Goal: Task Accomplishment & Management: Manage account settings

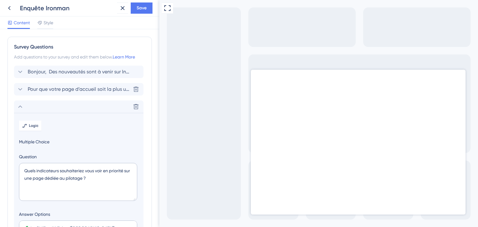
scroll to position [71, 0]
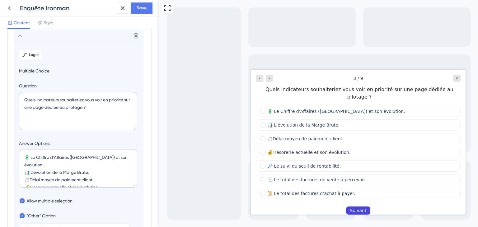
click at [432, 81] on div "3 / 9" at bounding box center [358, 78] width 205 height 7
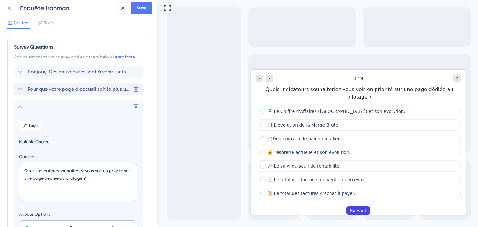
click at [78, 95] on div "Pour que votre page d’accueil soit la plus utile possible, elle devrait avant t…" at bounding box center [78, 89] width 129 height 12
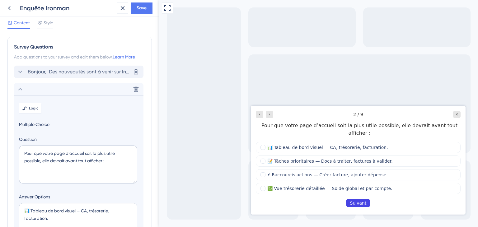
click at [63, 67] on div "Bonjour, Des nouveautés sont à venir sur Inqom ! Nous renforçons notre interfac…" at bounding box center [78, 72] width 129 height 12
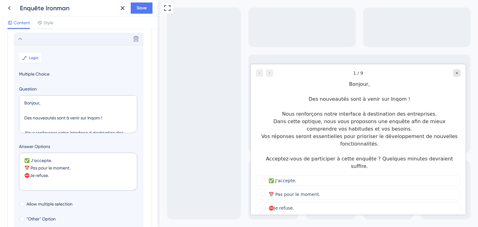
scroll to position [36, 0]
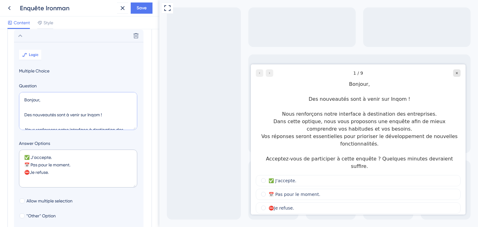
click at [110, 120] on textarea "Bonjour, Des nouveautés sont à venir sur Inqom ! Nous renforçons notre interfac…" at bounding box center [78, 111] width 118 height 38
click at [52, 111] on textarea "Bonjour, Des nouveautés sont à venir sur Inqom ! Nous renforçons notre interfac…" at bounding box center [78, 111] width 118 height 38
click at [94, 170] on textarea "✅ J'accepte. 📅​​ Pas pour le moment. ​​⛔​​Je refuse." at bounding box center [78, 169] width 118 height 38
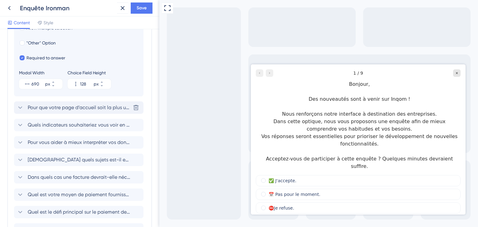
click at [57, 107] on span "Pour que votre page d’accueil soit la plus utile possible, elle devrait avant t…" at bounding box center [79, 107] width 103 height 7
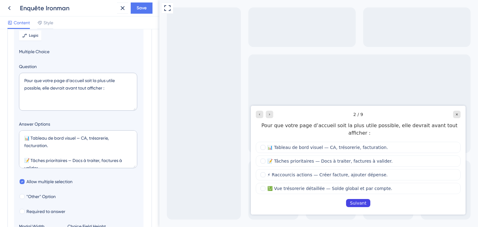
scroll to position [54, 0]
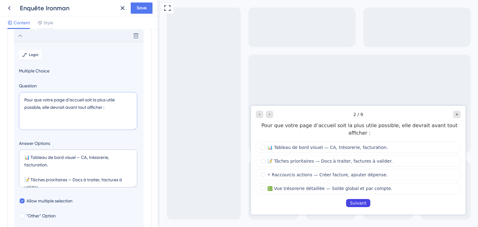
click at [58, 105] on textarea "Pour que votre page d’accueil soit la plus utile possible, elle devrait avant t…" at bounding box center [78, 111] width 118 height 38
click at [38, 179] on textarea "📊 Tableau de bord visuel — CA, trésorerie, facturation. 📝 Tâches prioritaires —…" at bounding box center [78, 169] width 118 height 38
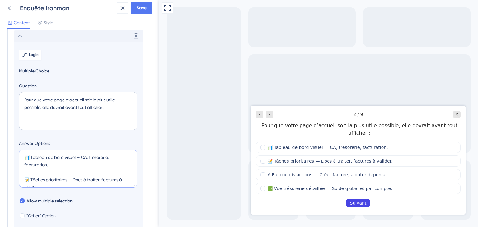
scroll to position [227, 0]
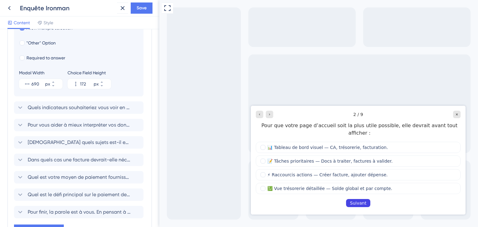
drag, startPoint x: 420, startPoint y: 122, endPoint x: 463, endPoint y: 208, distance: 96.9
click at [420, 122] on div "Pour que votre page d’accueil soit la plus utile possible, elle devrait avant t…" at bounding box center [359, 129] width 202 height 15
click at [71, 108] on span "Quels indicateurs souhaiteriez vous voir en priorité sur une page dédiée au pil…" at bounding box center [79, 107] width 103 height 7
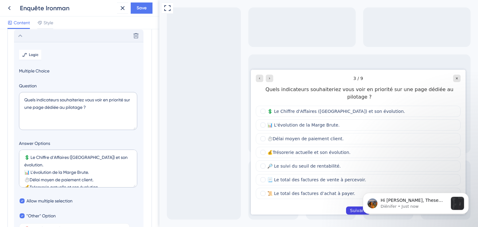
scroll to position [0, 0]
click at [432, 200] on p "Hi Margot, These errors are not appearing for you under 'Ironman - feedback par…" at bounding box center [414, 201] width 67 height 6
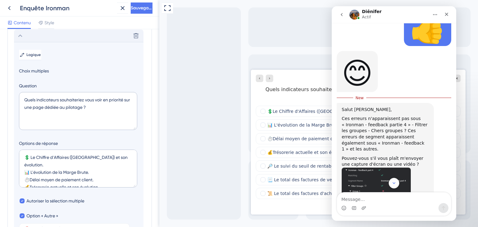
scroll to position [1053, 0]
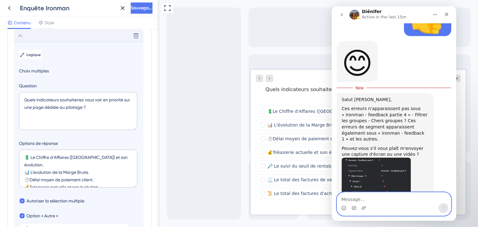
click at [355, 197] on textarea "Message…" at bounding box center [394, 198] width 114 height 11
type textarea "the same always :/"
paste textarea "Message…"
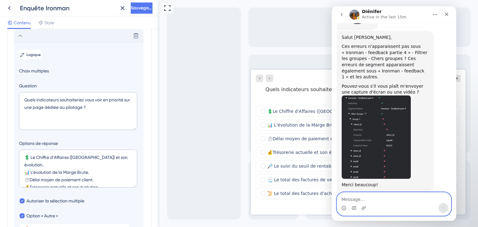
scroll to position [1120, 0]
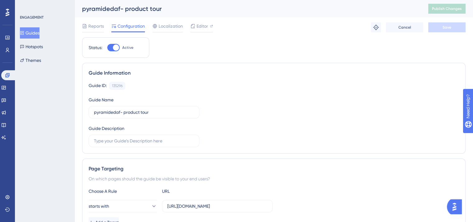
scroll to position [194, 0]
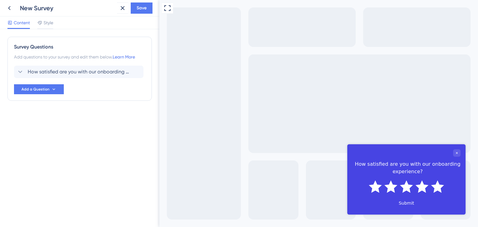
click at [121, 11] on icon at bounding box center [122, 7] width 7 height 7
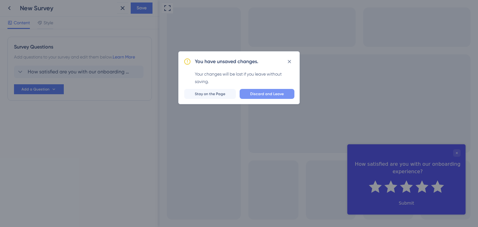
click at [254, 96] on span "Discard and Leave" at bounding box center [267, 93] width 34 height 5
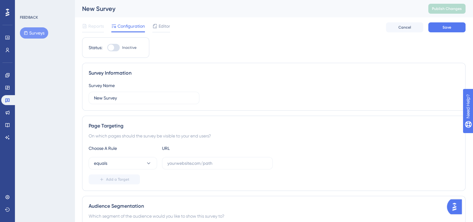
click at [12, 83] on div "Widgets" at bounding box center [7, 88] width 12 height 10
click at [9, 86] on icon at bounding box center [7, 87] width 5 height 5
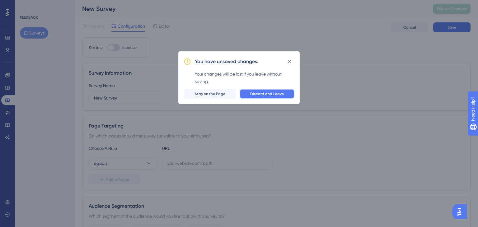
click at [275, 97] on button "Discard and Leave" at bounding box center [267, 94] width 55 height 10
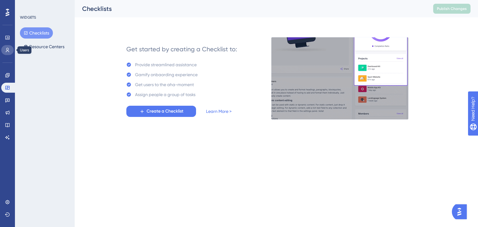
click at [6, 50] on icon at bounding box center [7, 50] width 5 height 5
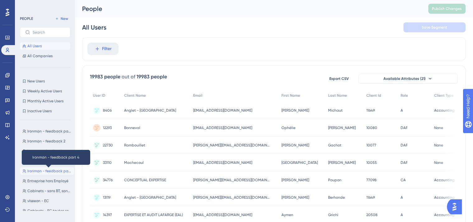
click at [61, 172] on span "Ironman - feedback part 4" at bounding box center [49, 171] width 44 height 5
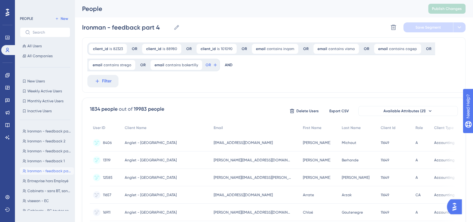
drag, startPoint x: 61, startPoint y: 16, endPoint x: 213, endPoint y: 97, distance: 172.0
click at [197, 64] on icon at bounding box center [198, 65] width 2 height 2
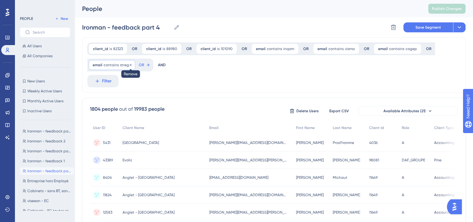
click at [130, 65] on icon at bounding box center [131, 65] width 2 height 2
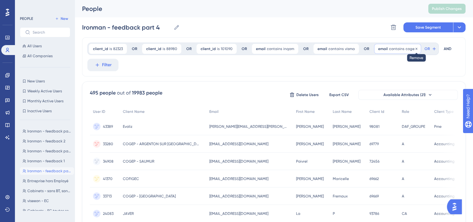
click at [416, 48] on icon at bounding box center [417, 49] width 2 height 2
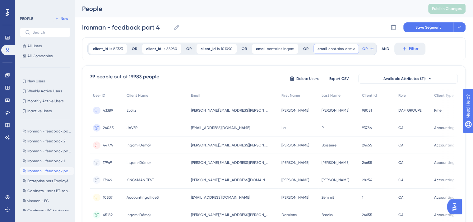
click at [353, 48] on icon at bounding box center [355, 49] width 4 height 4
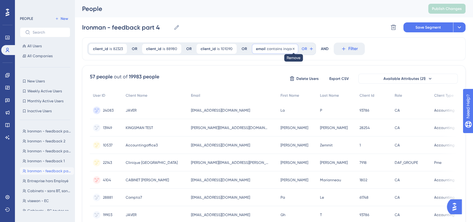
click at [293, 48] on icon at bounding box center [294, 49] width 2 height 2
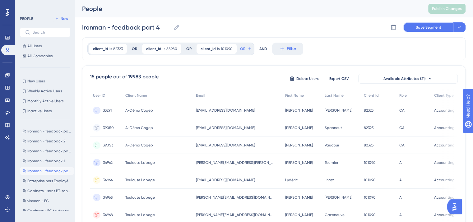
click at [432, 30] on button "Save Segment" at bounding box center [429, 27] width 50 height 10
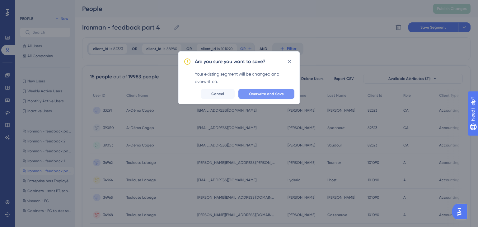
click at [259, 97] on button "Overwrite and Save" at bounding box center [266, 94] width 56 height 10
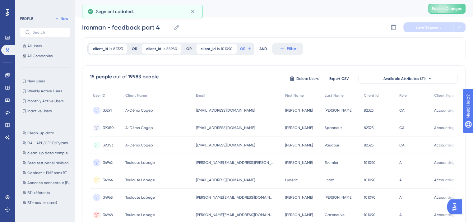
scroll to position [407, 0]
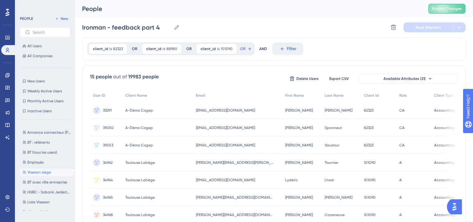
click at [34, 169] on button "Viseeon siege [GEOGRAPHIC_DATA] siege" at bounding box center [47, 172] width 54 height 7
type input "Viseeon siege"
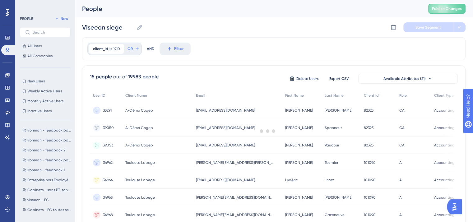
scroll to position [0, 0]
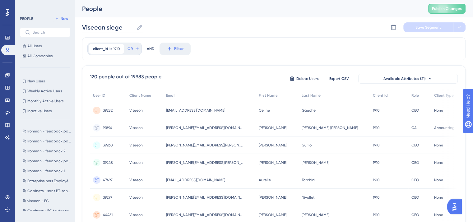
click at [106, 29] on input "Viseeon siege" at bounding box center [108, 27] width 52 height 9
type input "E"
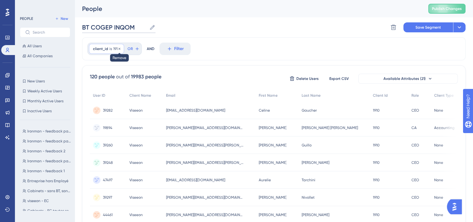
type input "BT COGEP INQOM"
click at [119, 49] on icon at bounding box center [120, 49] width 4 height 4
click at [107, 50] on div at bounding box center [267, 130] width 411 height 177
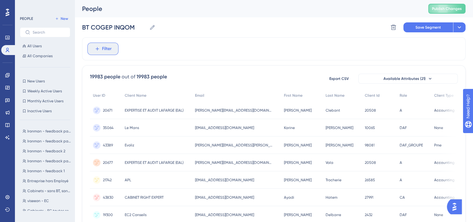
click at [107, 50] on span "Filter" at bounding box center [107, 48] width 10 height 7
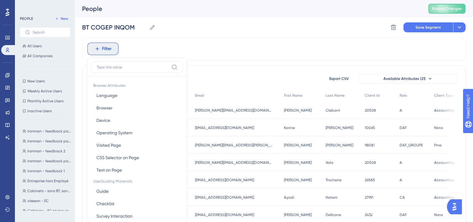
scroll to position [22, 0]
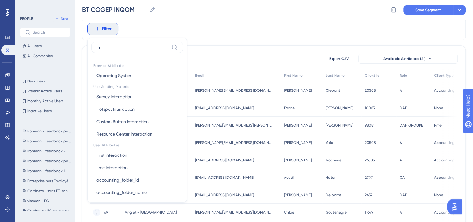
type input "i"
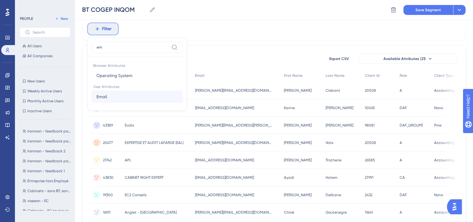
type input "em"
click at [109, 94] on button "Email Email" at bounding box center [136, 97] width 91 height 12
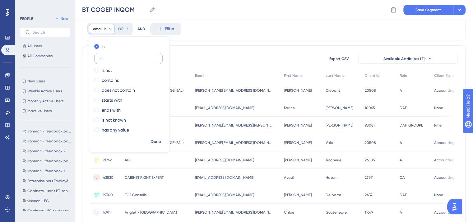
type input "i"
click at [108, 82] on label "contains" at bounding box center [110, 80] width 17 height 7
type input "inqom"
click at [156, 138] on span "Done" at bounding box center [156, 141] width 11 height 7
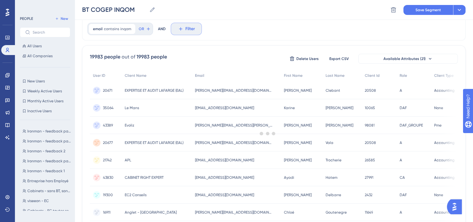
click at [181, 26] on icon at bounding box center [181, 29] width 6 height 6
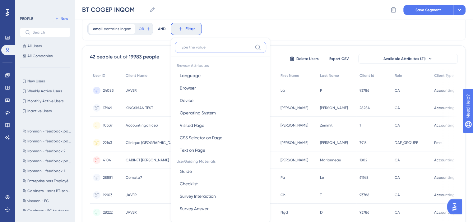
scroll to position [41, 0]
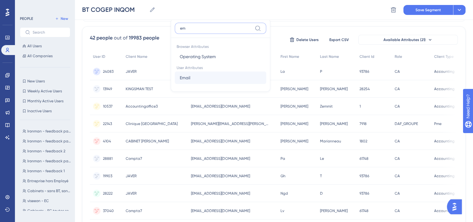
type input "em"
click at [184, 78] on span "Email" at bounding box center [185, 77] width 11 height 7
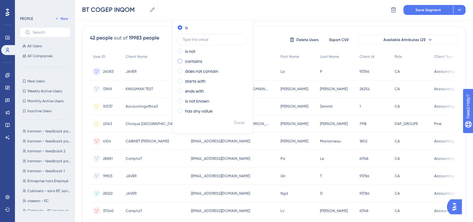
click at [188, 60] on label "contains" at bounding box center [193, 61] width 17 height 7
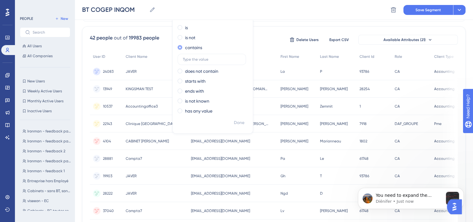
scroll to position [0, 0]
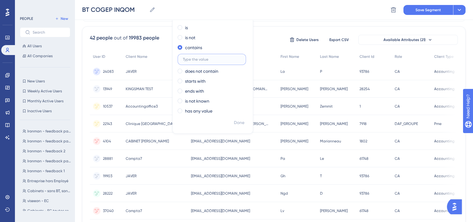
click at [193, 59] on input "text" at bounding box center [212, 59] width 58 height 4
type input "visma"
click at [237, 121] on span "Done" at bounding box center [239, 122] width 11 height 7
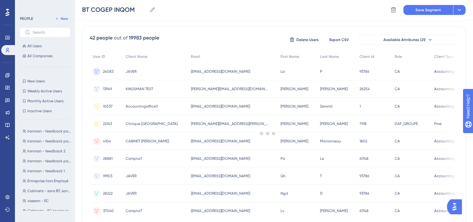
scroll to position [5, 0]
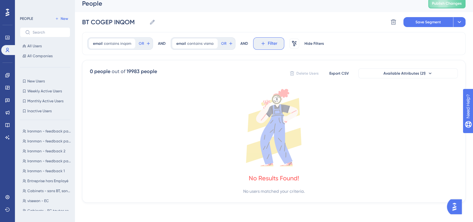
click at [268, 42] on span "Filter" at bounding box center [273, 43] width 10 height 7
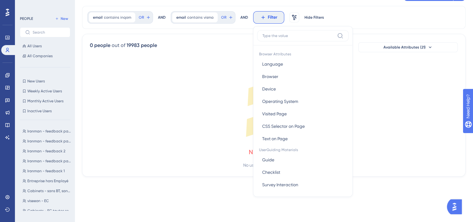
click at [179, 54] on div "0 people out of 19983 people Delete Users Export CSV Available Attributes (21) …" at bounding box center [274, 105] width 384 height 143
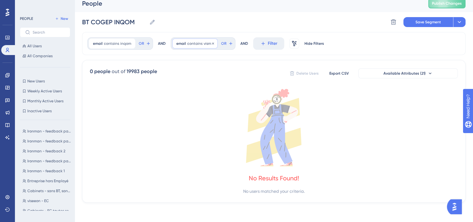
click at [199, 44] on span "contains" at bounding box center [194, 43] width 15 height 5
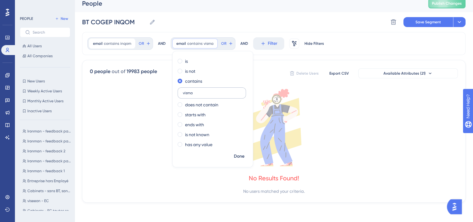
click at [183, 92] on input "visma" at bounding box center [212, 93] width 58 height 4
click at [139, 43] on span "OR" at bounding box center [141, 43] width 5 height 5
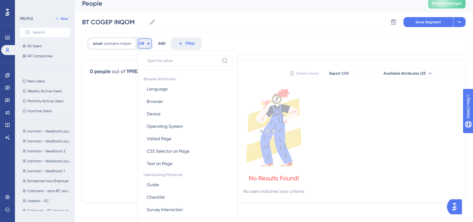
scroll to position [31, 0]
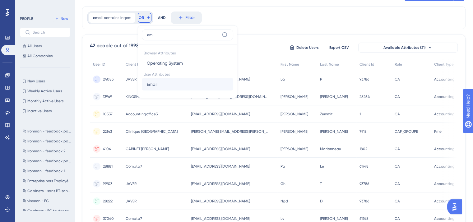
type input "em"
click at [162, 84] on button "Email Email" at bounding box center [187, 84] width 91 height 12
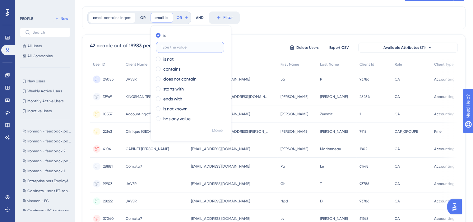
paste input "visma"
type input "visma"
click at [167, 66] on label "contains" at bounding box center [171, 68] width 17 height 7
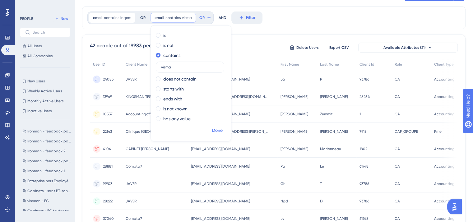
click at [220, 133] on span "Done" at bounding box center [217, 130] width 11 height 7
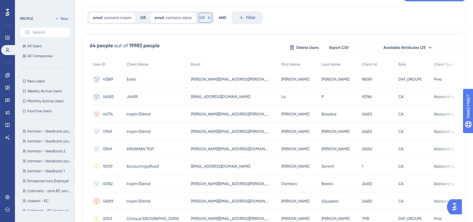
click at [206, 20] on button "OR" at bounding box center [206, 18] width 14 height 10
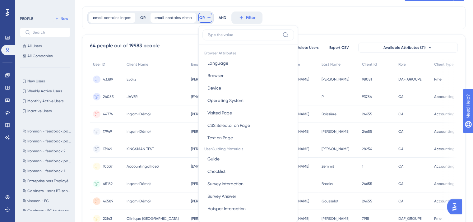
scroll to position [44, 0]
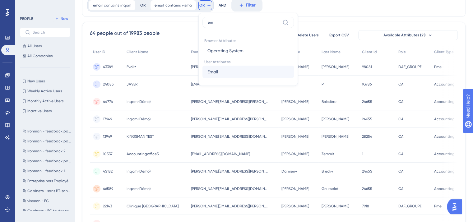
type input "em"
click at [204, 74] on button "Email Email" at bounding box center [248, 72] width 91 height 12
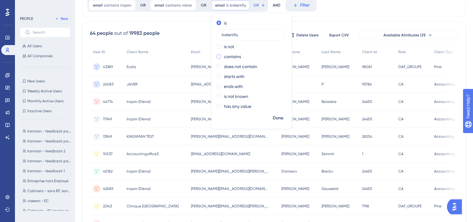
type input "bakertilly"
click at [236, 57] on label "contains" at bounding box center [232, 56] width 17 height 7
click at [273, 118] on span "Done" at bounding box center [278, 118] width 11 height 7
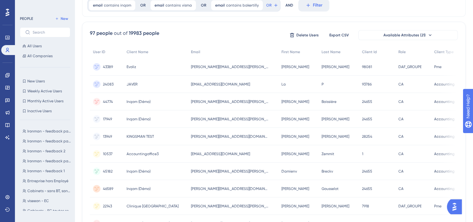
scroll to position [0, 0]
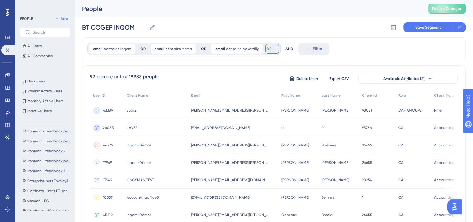
click at [272, 52] on button "OR" at bounding box center [272, 49] width 14 height 10
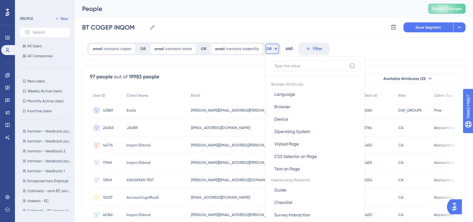
scroll to position [28, 0]
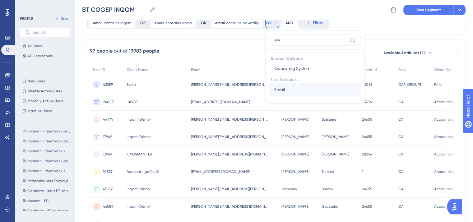
type input "em"
click at [285, 87] on button "Email Email" at bounding box center [314, 89] width 91 height 12
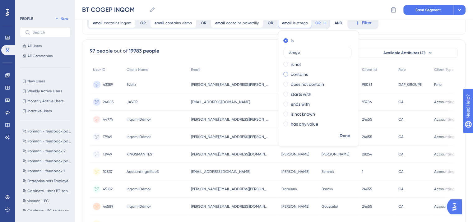
type input "strego"
click at [293, 73] on label "contains" at bounding box center [299, 74] width 17 height 7
click at [340, 136] on span "Done" at bounding box center [345, 135] width 11 height 7
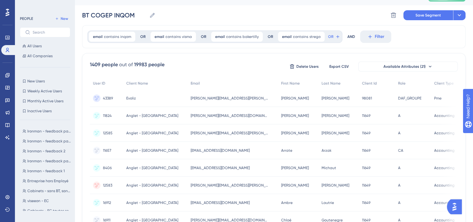
scroll to position [0, 0]
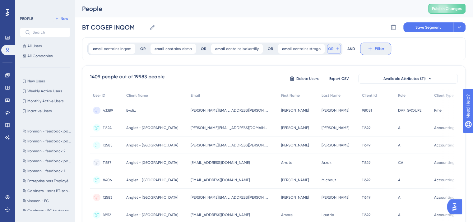
drag, startPoint x: 370, startPoint y: 52, endPoint x: 328, endPoint y: 49, distance: 42.4
click at [328, 49] on div "email contains inqom inqom Remove OR email contains visma visma Remove OR email…" at bounding box center [274, 48] width 384 height 23
click at [328, 49] on span "OR" at bounding box center [330, 48] width 5 height 5
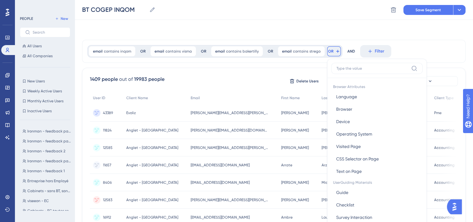
scroll to position [27, 0]
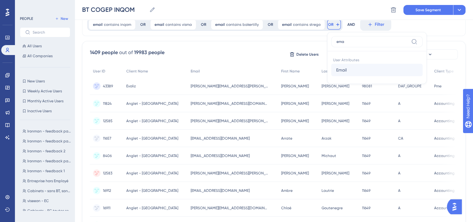
type input "ema"
click at [343, 69] on button "Email Email" at bounding box center [376, 70] width 91 height 12
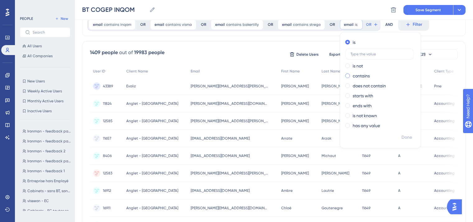
click at [353, 79] on label "contains" at bounding box center [361, 75] width 17 height 7
type input "cogep"
click at [405, 132] on button "Done" at bounding box center [406, 137] width 17 height 11
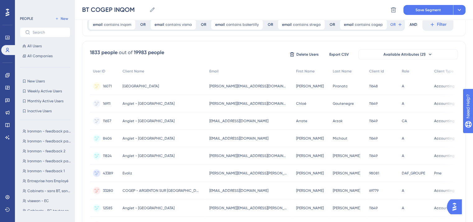
scroll to position [0, 0]
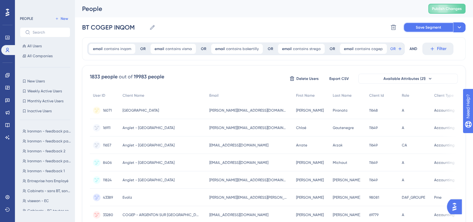
click at [418, 32] on button "Save Segment" at bounding box center [429, 27] width 50 height 10
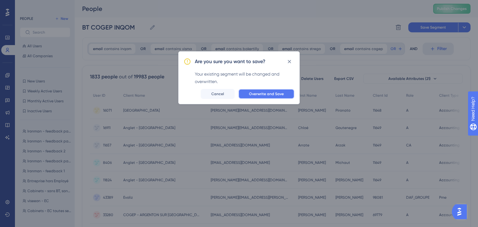
click at [263, 94] on span "Overwrite and Save" at bounding box center [266, 93] width 35 height 5
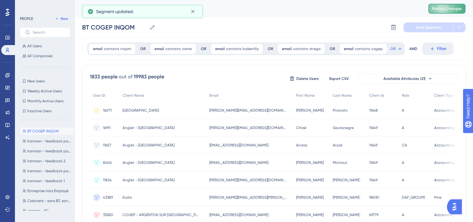
click at [444, 9] on span "Publish Changes" at bounding box center [447, 8] width 30 height 5
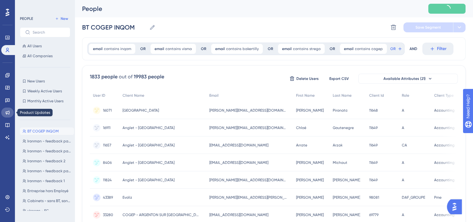
click at [7, 111] on icon at bounding box center [7, 112] width 5 height 5
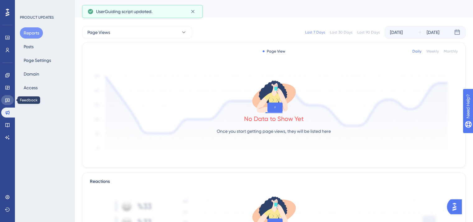
click at [6, 98] on icon at bounding box center [7, 100] width 5 height 5
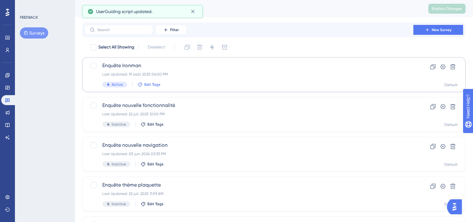
click at [152, 82] on span "Edit Tags" at bounding box center [152, 84] width 16 height 5
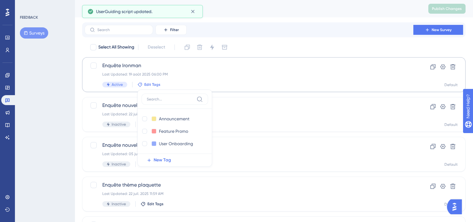
scroll to position [17, 0]
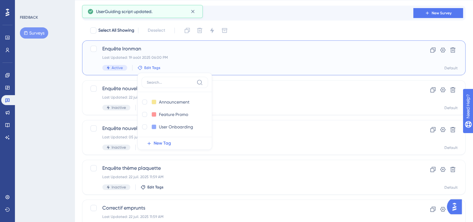
click at [212, 47] on span "Enquête Ironman" at bounding box center [248, 48] width 293 height 7
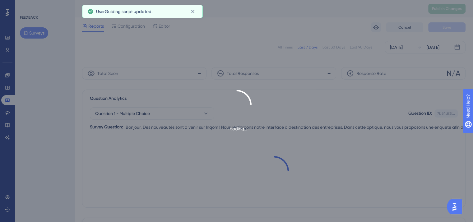
click at [212, 47] on div "Loading..." at bounding box center [236, 111] width 473 height 222
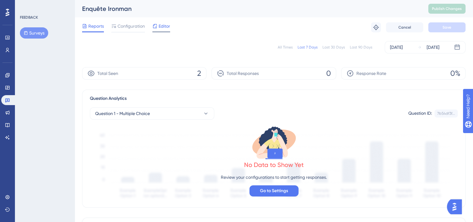
click at [162, 26] on span "Editor" at bounding box center [165, 25] width 12 height 7
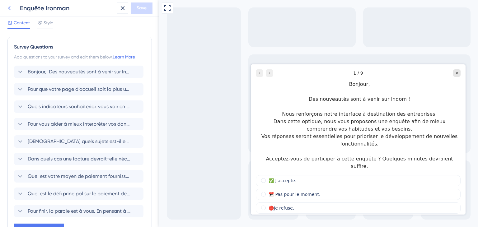
click at [8, 3] on button at bounding box center [9, 7] width 11 height 11
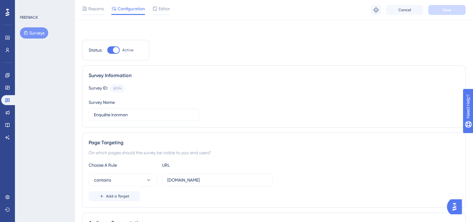
scroll to position [194, 0]
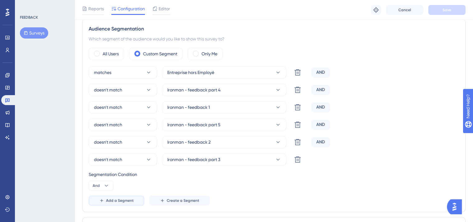
click at [112, 201] on span "Add a Segment" at bounding box center [120, 200] width 28 height 5
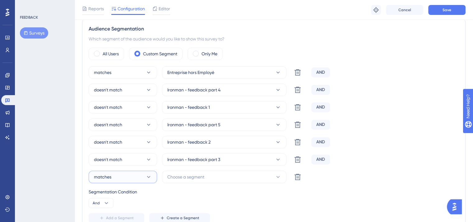
click at [115, 176] on button "matches" at bounding box center [123, 177] width 68 height 12
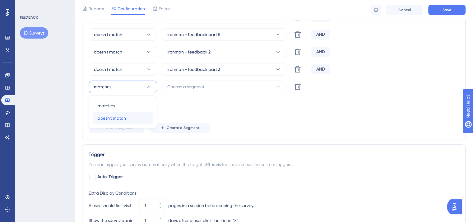
click at [109, 118] on span "doesn't match" at bounding box center [112, 118] width 28 height 7
click at [196, 85] on span "Choose a segment" at bounding box center [185, 86] width 37 height 7
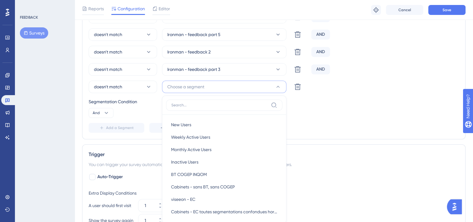
scroll to position [327, 0]
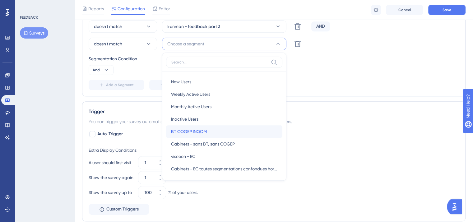
click at [178, 134] on span "BT COGEP INQOM" at bounding box center [189, 131] width 36 height 7
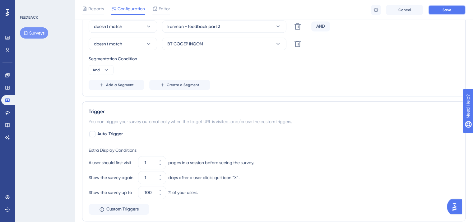
click at [452, 7] on button "Save" at bounding box center [446, 10] width 37 height 10
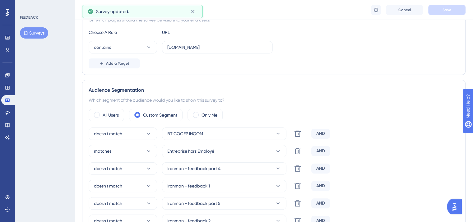
scroll to position [0, 0]
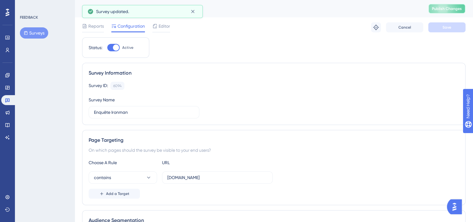
click at [454, 9] on span "Publish Changes" at bounding box center [447, 8] width 30 height 5
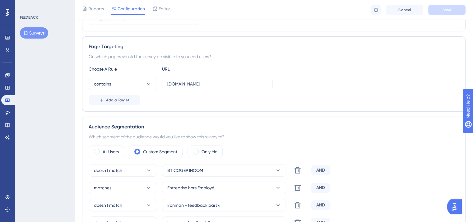
scroll to position [102, 0]
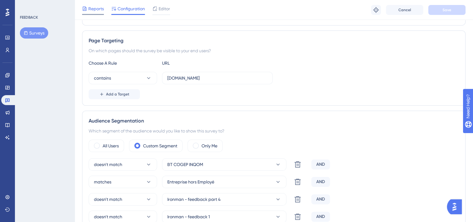
click at [82, 7] on icon at bounding box center [84, 8] width 5 height 5
